Goal: Task Accomplishment & Management: Complete application form

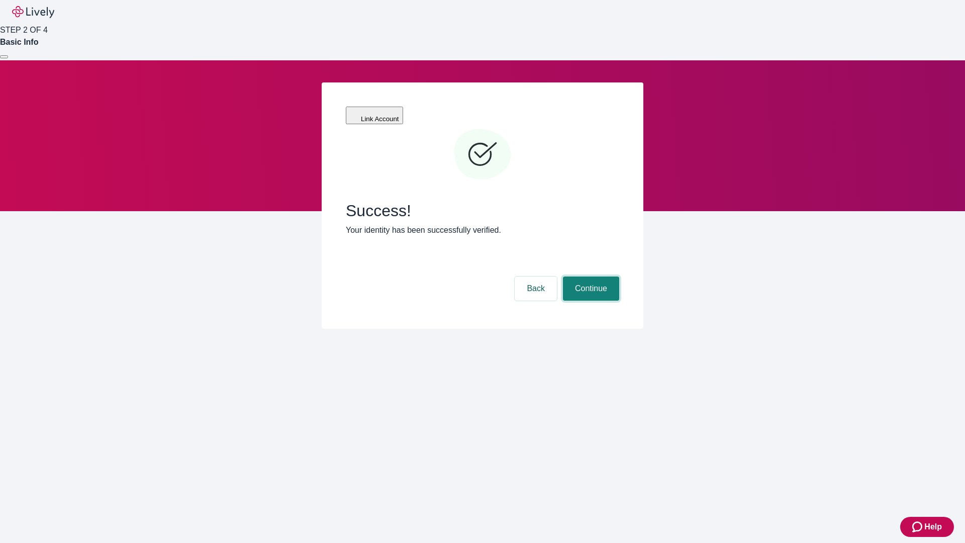
click at [589, 276] on button "Continue" at bounding box center [591, 288] width 56 height 24
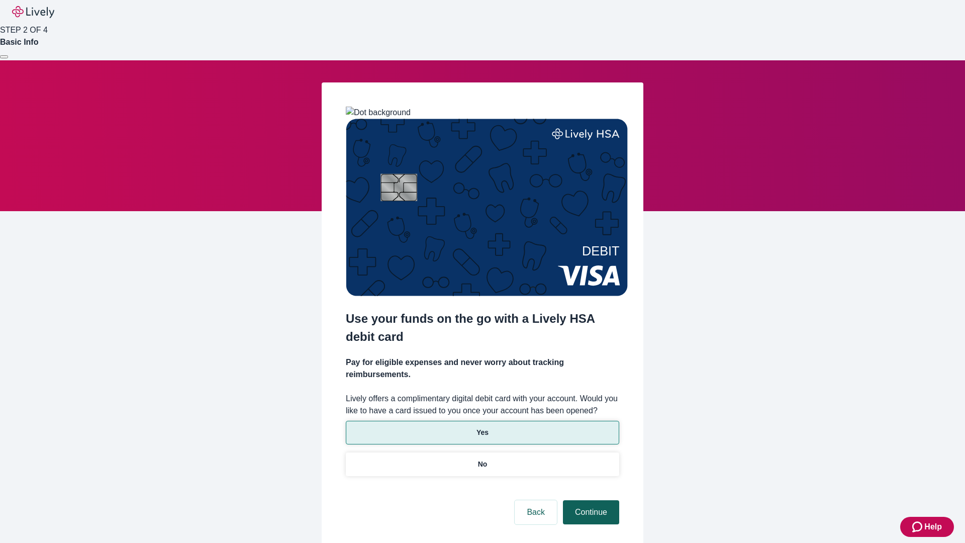
click at [482, 459] on p "No" at bounding box center [483, 464] width 10 height 11
click at [589, 500] on button "Continue" at bounding box center [591, 512] width 56 height 24
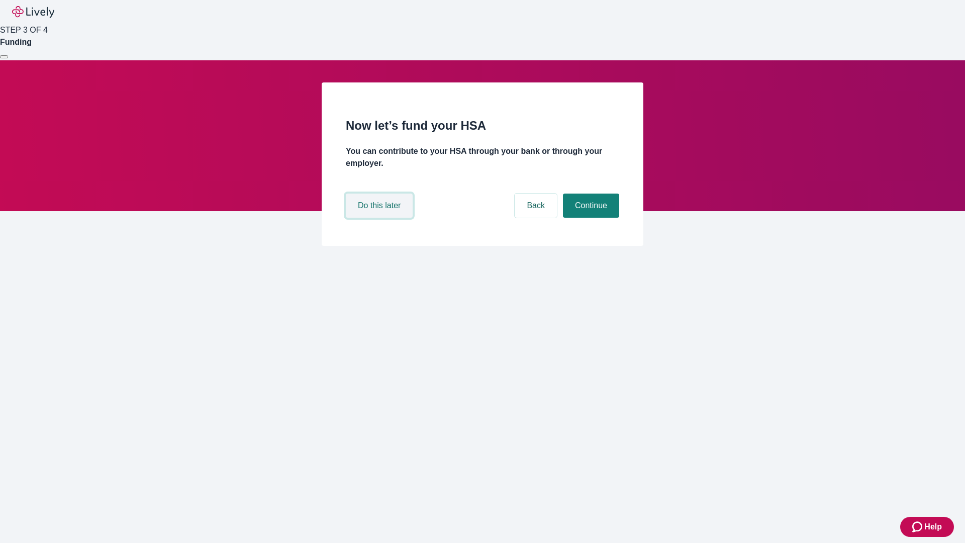
click at [380, 218] on button "Do this later" at bounding box center [379, 205] width 67 height 24
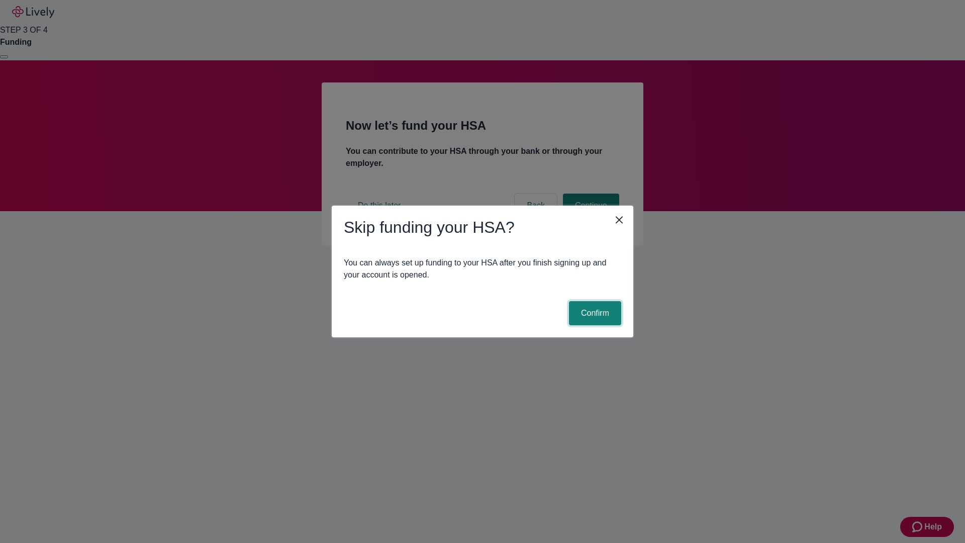
click at [594, 313] on button "Confirm" at bounding box center [595, 313] width 52 height 24
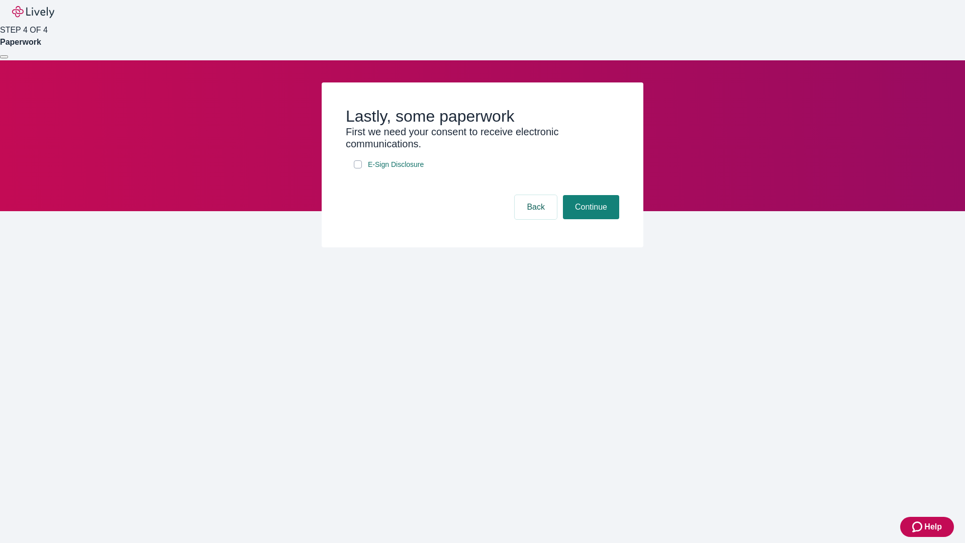
click at [358, 168] on input "E-Sign Disclosure" at bounding box center [358, 164] width 8 height 8
checkbox input "true"
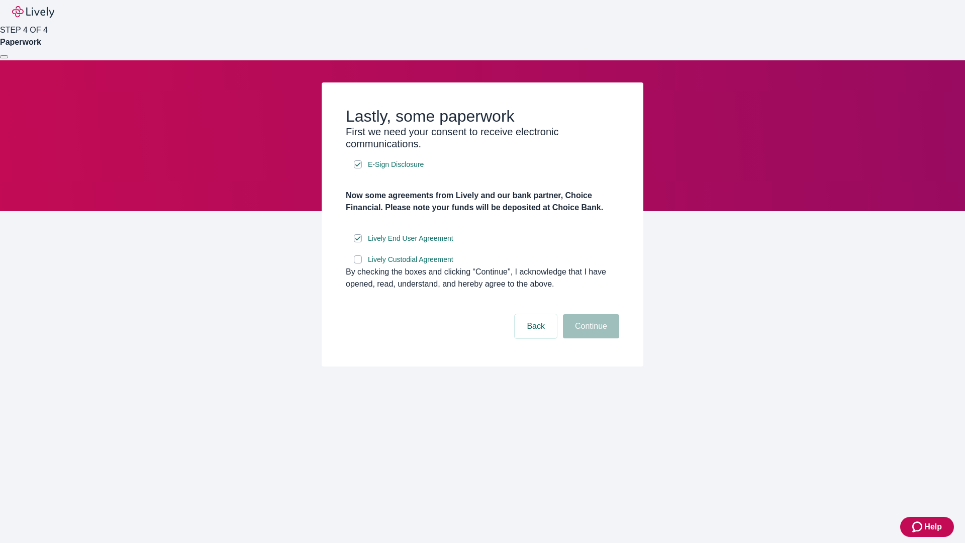
click at [358, 263] on input "Lively Custodial Agreement" at bounding box center [358, 259] width 8 height 8
checkbox input "true"
click at [589, 338] on button "Continue" at bounding box center [591, 326] width 56 height 24
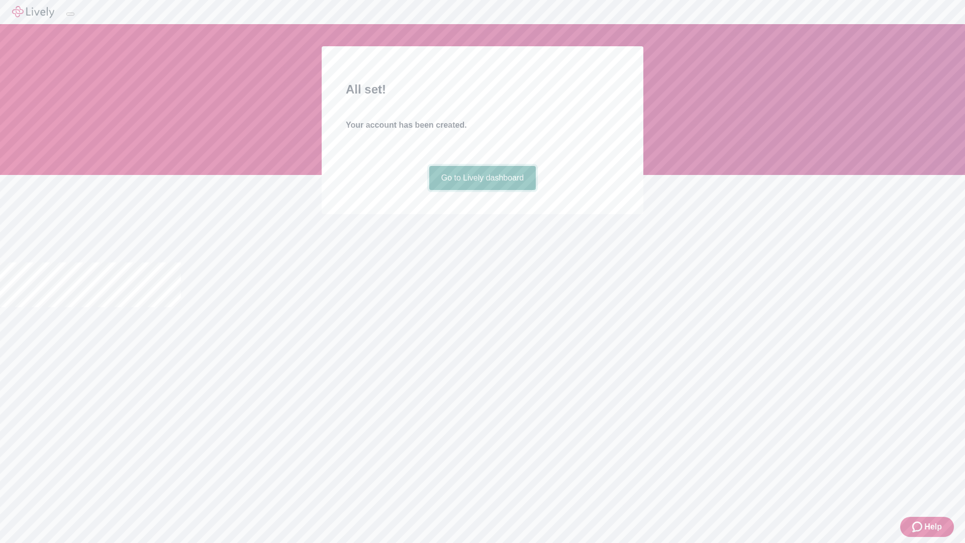
click at [482, 190] on link "Go to Lively dashboard" at bounding box center [482, 178] width 107 height 24
